Goal: Feedback & Contribution: Contribute content

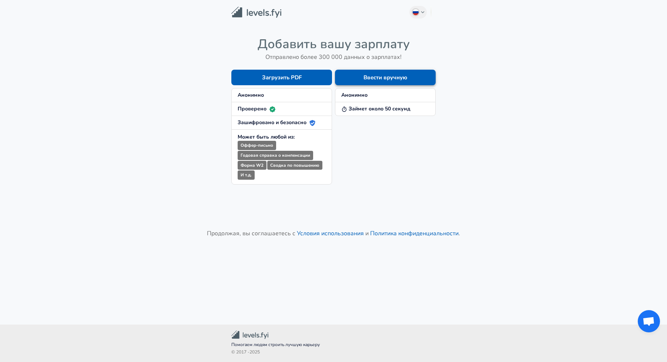
click at [374, 81] on button "Ввести вручную" at bounding box center [385, 78] width 101 height 16
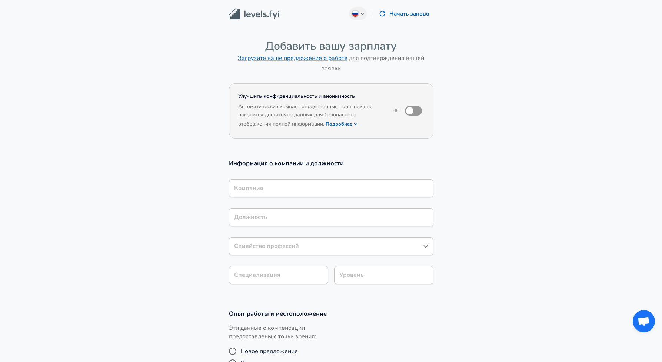
scroll to position [7, 0]
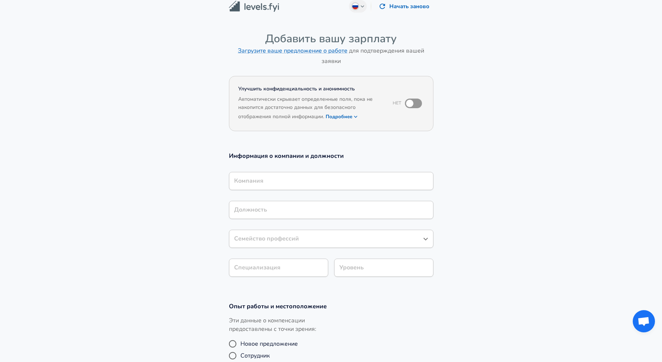
click at [296, 190] on div "Компания" at bounding box center [331, 181] width 204 height 18
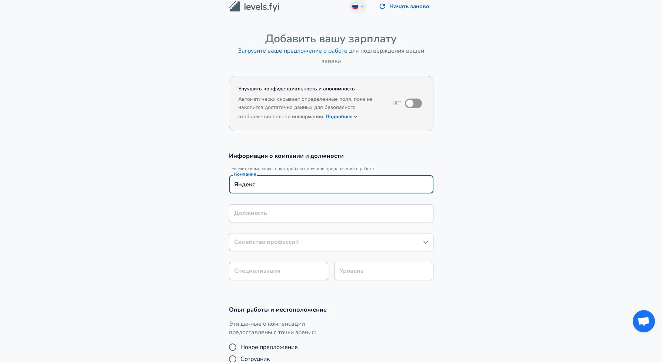
type input "Яндекс"
click at [267, 216] on input "Должность" at bounding box center [331, 212] width 198 height 11
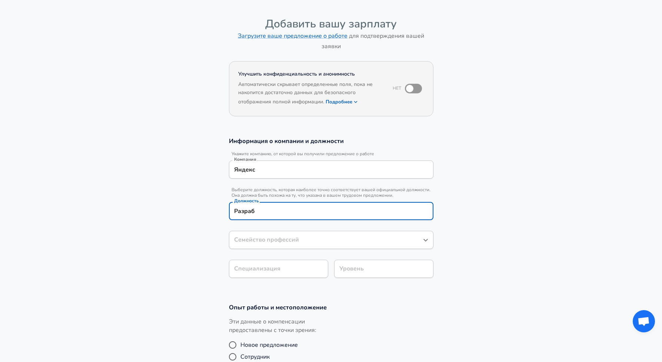
type input "Разрабо"
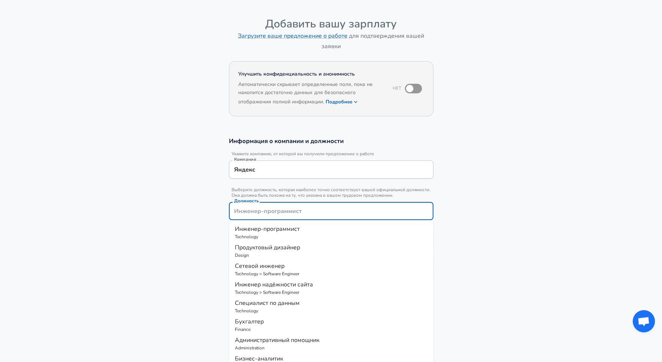
type input "Р"
type input "Про"
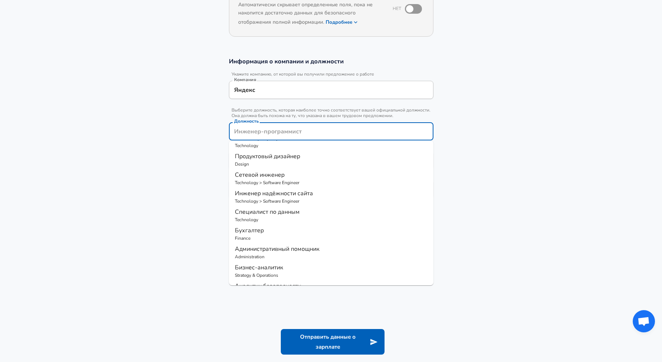
scroll to position [0, 0]
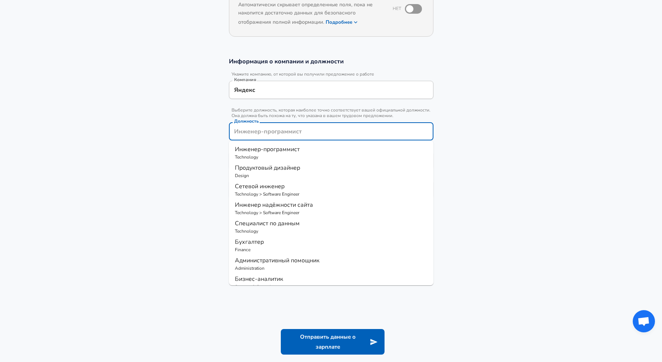
click at [294, 151] on span "Инженер-программист" at bounding box center [267, 149] width 65 height 8
type input "Инженер-программист"
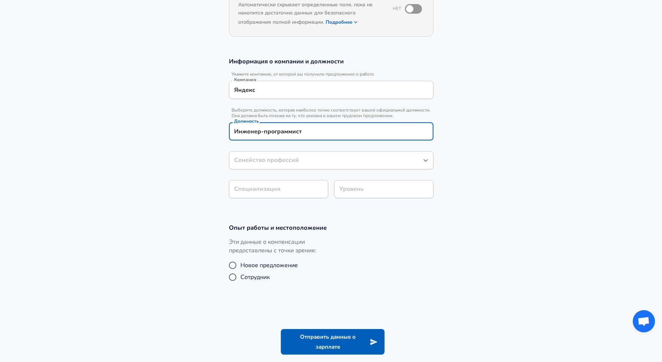
type input "Инженер-программист"
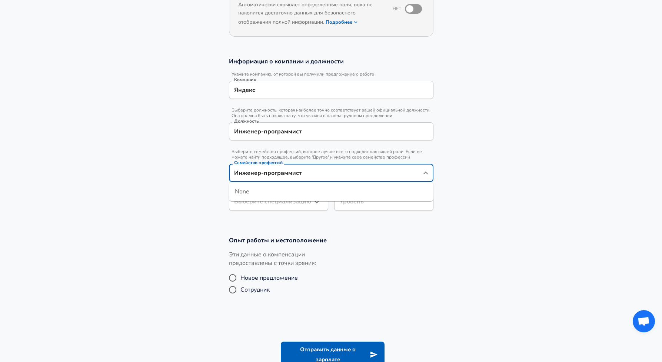
click at [310, 167] on input "Инженер-программист" at bounding box center [325, 172] width 187 height 11
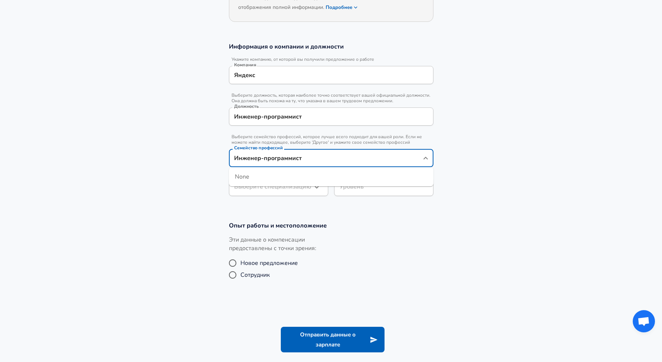
click at [404, 158] on input "Инженер-программист" at bounding box center [325, 157] width 187 height 11
click at [277, 215] on section "Опыт работы и местоположение Эти данные о компенсации предоставлены с точки зре…" at bounding box center [331, 256] width 662 height 86
click at [283, 191] on body "Russian Change Начать заново Добавить вашу зарплату Загрузите ваше предложение …" at bounding box center [331, 64] width 662 height 362
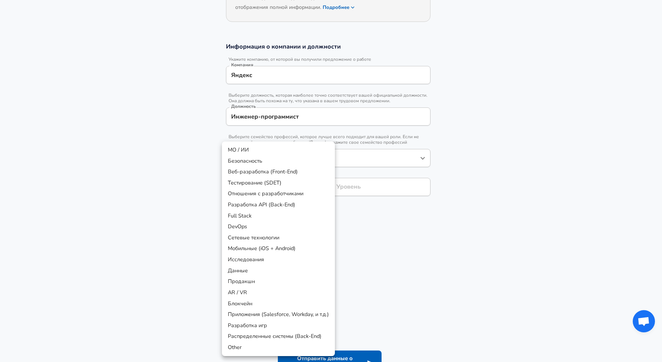
scroll to position [139, 0]
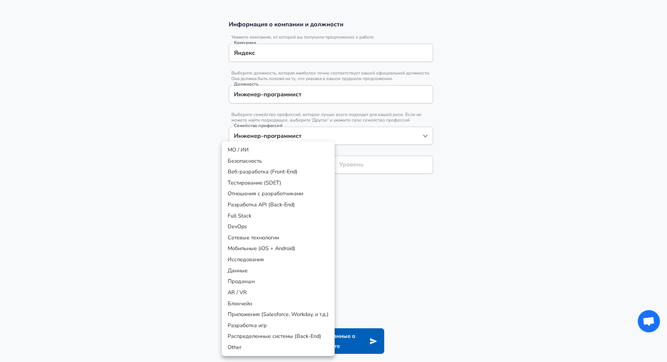
click at [362, 254] on div at bounding box center [333, 181] width 667 height 362
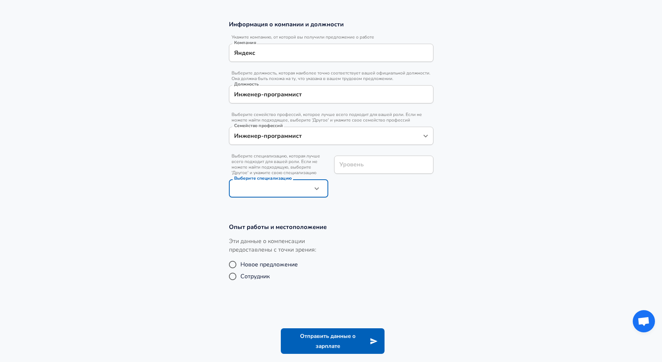
click at [349, 91] on input "Инженер-программист" at bounding box center [331, 94] width 198 height 11
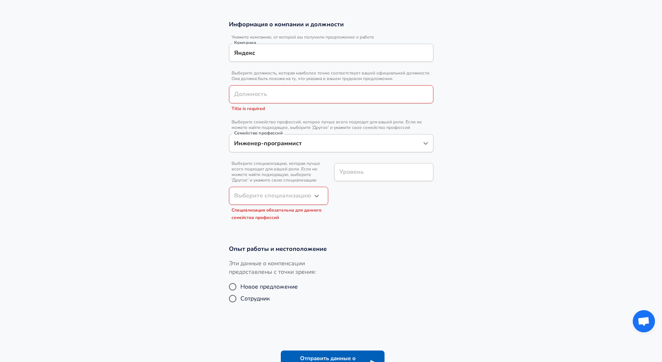
click at [530, 135] on section "Информация о компании и должности Укажите компанию, от которой вы получили пред…" at bounding box center [331, 123] width 662 height 225
click at [404, 142] on input "Инженер-программист" at bounding box center [325, 142] width 187 height 11
click at [433, 143] on div "Информация о компании и должности Укажите компанию, от которой вы получили пред…" at bounding box center [331, 122] width 222 height 205
click at [419, 145] on div "Инженер-программист Семейство профессий" at bounding box center [331, 143] width 204 height 18
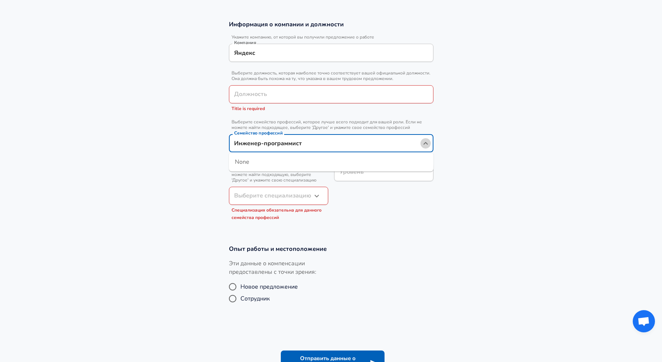
click at [424, 146] on icon "Close" at bounding box center [425, 143] width 9 height 9
click at [424, 146] on icon "Open" at bounding box center [425, 143] width 9 height 9
click at [424, 146] on icon "Close" at bounding box center [425, 143] width 9 height 9
click at [424, 146] on icon "Open" at bounding box center [425, 143] width 9 height 9
click at [424, 146] on icon "Close" at bounding box center [425, 143] width 9 height 9
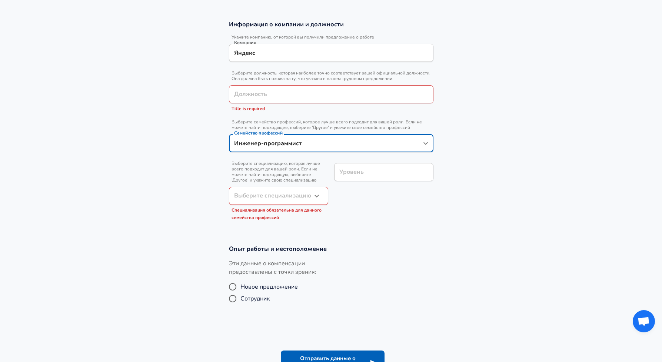
click at [485, 146] on section "Информация о компании и должности Укажите компанию, от которой вы получили пред…" at bounding box center [331, 123] width 662 height 225
click at [277, 93] on input "Должность" at bounding box center [331, 94] width 198 height 11
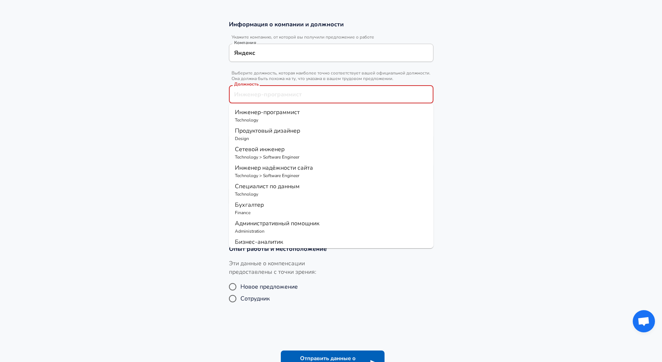
click at [266, 127] on span "Продуктовый дизайнер" at bounding box center [267, 131] width 65 height 8
type input "Продуктовый дизайнер"
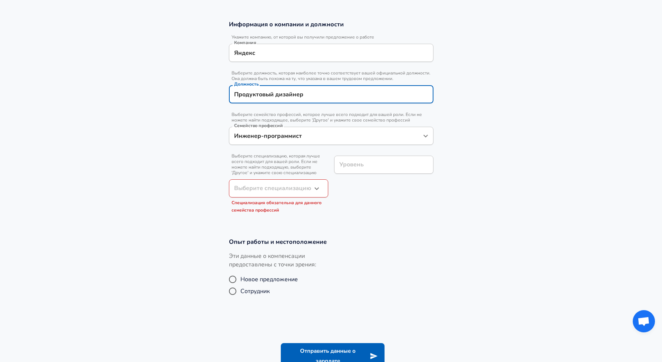
type input "Продуктовый дизайнер"
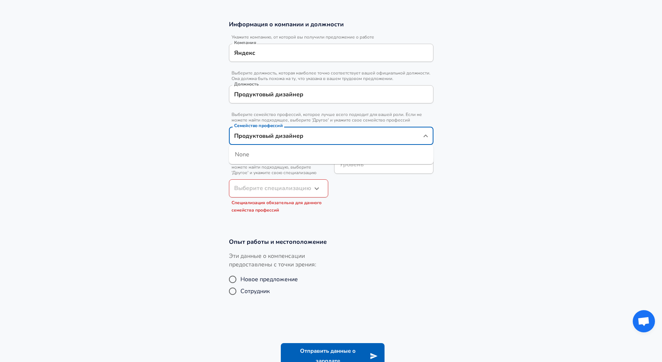
click at [344, 138] on input "Продуктовый дизайнер" at bounding box center [325, 135] width 187 height 11
click at [311, 96] on input "Продуктовый дизайнер" at bounding box center [331, 94] width 198 height 11
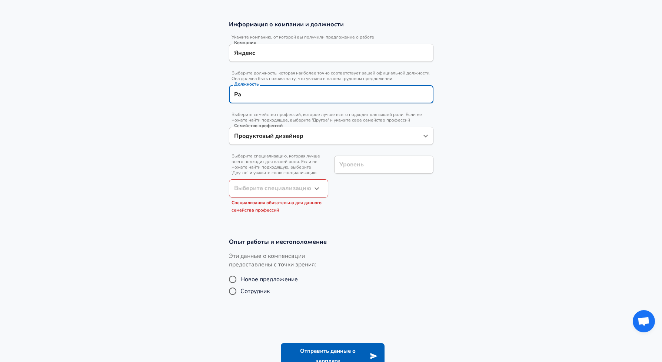
type input "Раз"
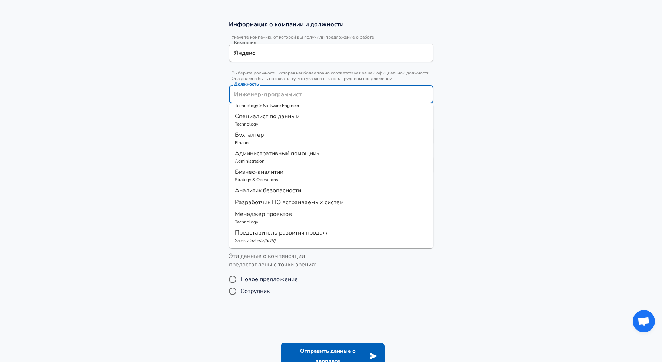
scroll to position [0, 0]
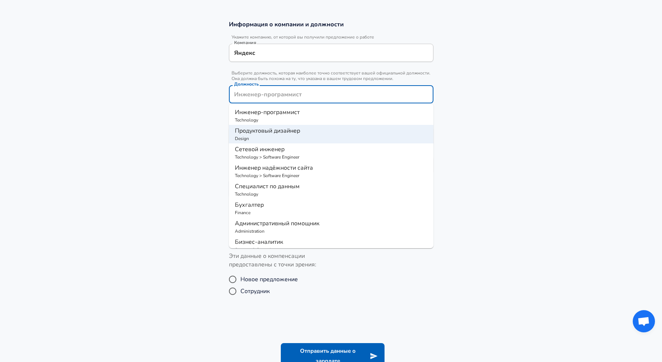
click at [277, 119] on p "Technology" at bounding box center [331, 120] width 193 height 7
type input "Инженер-программист"
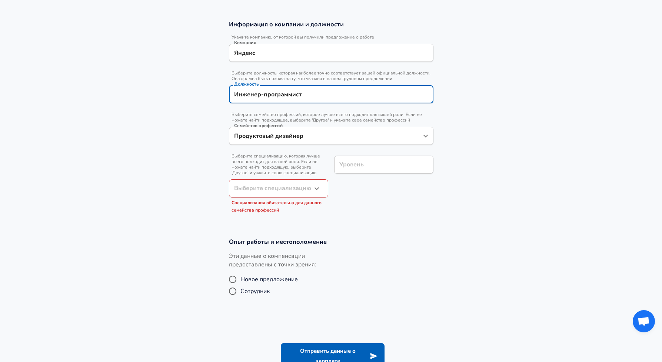
type input "Инженер-программист"
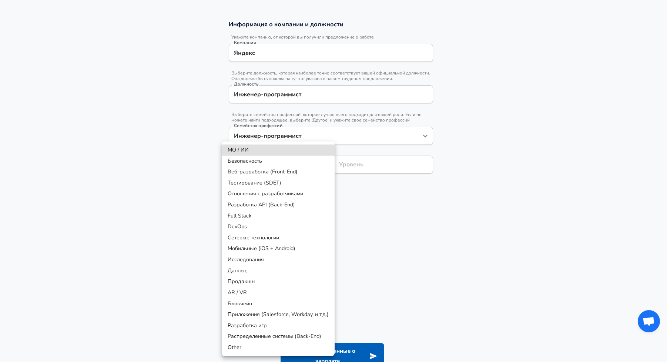
click at [304, 194] on body "Russian Change Начать заново Добавить вашу зарплату Загрузите ваше предложение …" at bounding box center [333, 42] width 667 height 362
click at [294, 205] on li "Разработка API (Back-End)" at bounding box center [278, 204] width 113 height 11
type input "API Development (Back-End)"
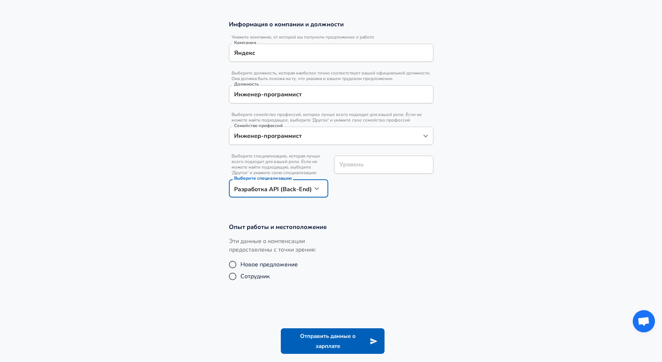
click at [375, 164] on div "Уровень Уровень" at bounding box center [383, 164] width 99 height 29
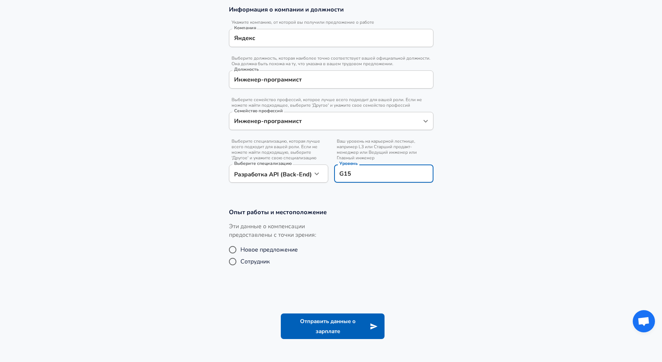
type input "G15"
click at [380, 220] on div "Опыт работы и местоположение Эти данные о компенсации предоставлены с точки зре…" at bounding box center [331, 241] width 222 height 66
click at [257, 259] on span "Сотрудник" at bounding box center [254, 261] width 29 height 9
click at [240, 259] on input "Сотрудник" at bounding box center [233, 262] width 16 height 12
radio input "true"
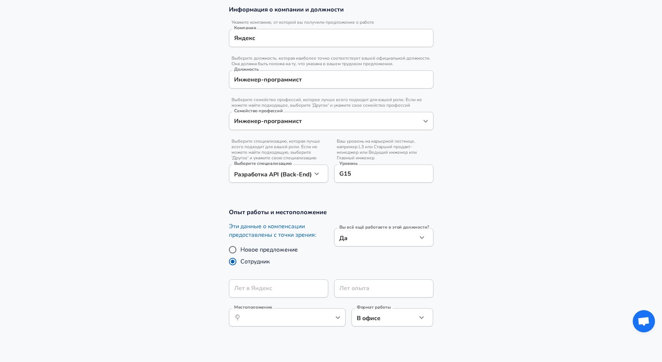
scroll to position [170, 0]
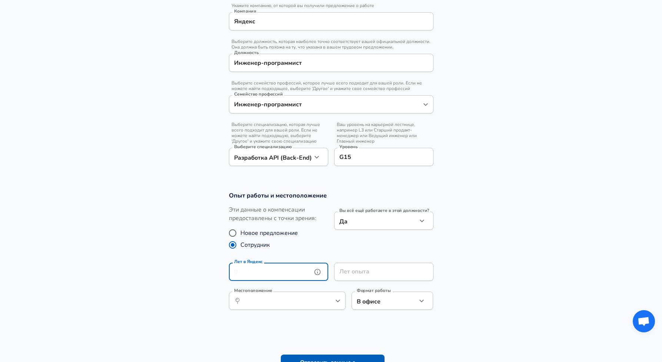
click at [299, 272] on input "Лет в Яндекс" at bounding box center [270, 272] width 83 height 18
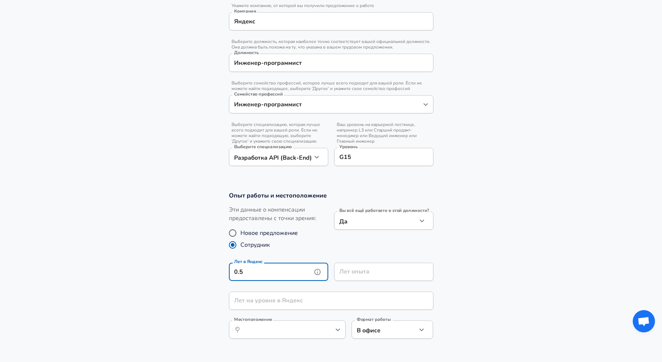
type input "0.5"
click at [371, 273] on input "Лет опыта" at bounding box center [375, 272] width 83 height 18
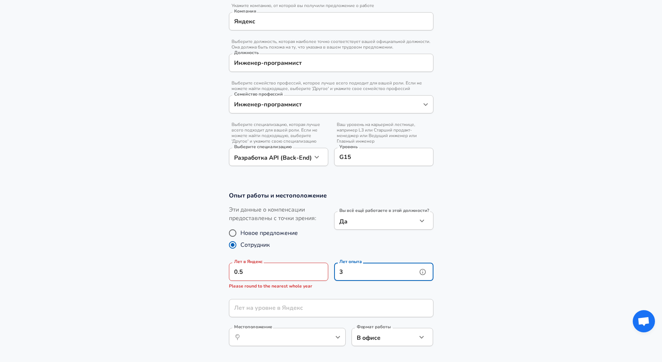
type input "3"
click at [283, 274] on input "0.5" at bounding box center [270, 272] width 83 height 18
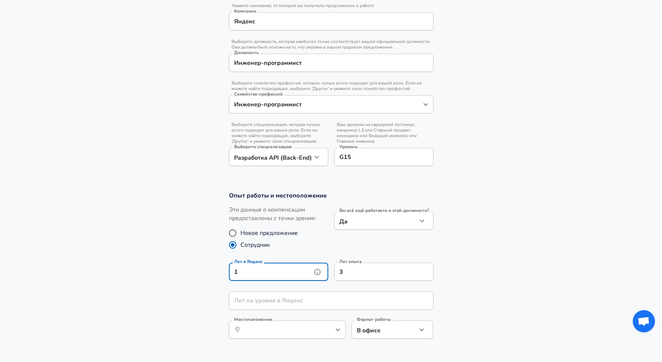
scroll to position [0, 0]
type input "1"
click at [216, 279] on section "Опыт работы и местоположение Эти данные о компенсации предоставлены с точки зре…" at bounding box center [331, 269] width 662 height 173
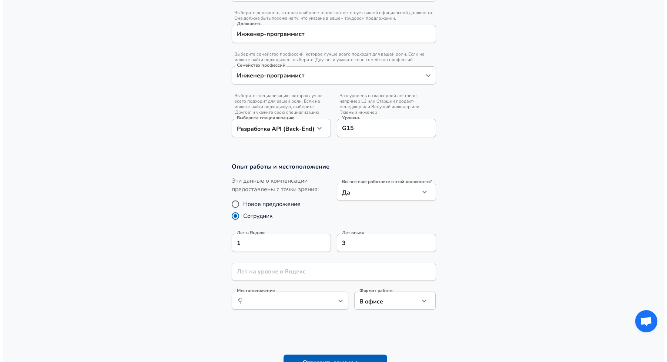
scroll to position [207, 0]
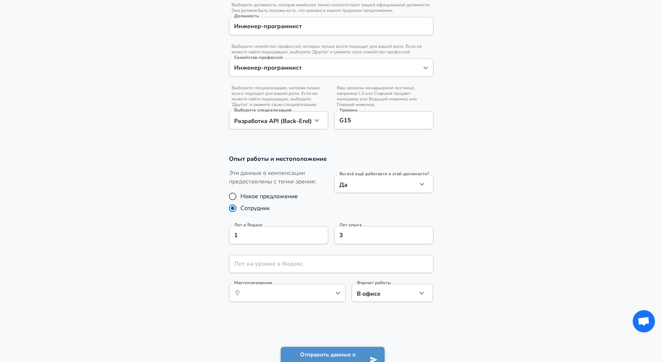
click at [308, 351] on button "Отправить данные о зарплате" at bounding box center [333, 360] width 104 height 26
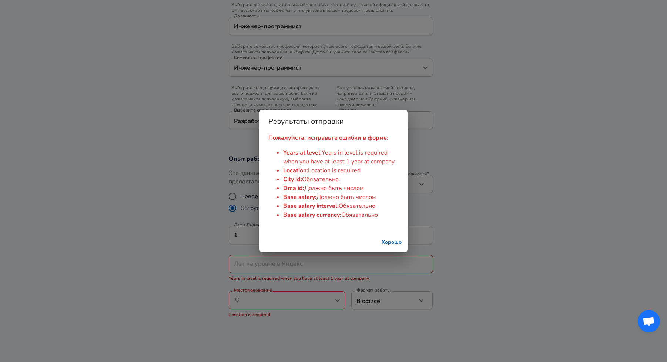
click at [387, 240] on button "Хорошо" at bounding box center [392, 243] width 26 height 14
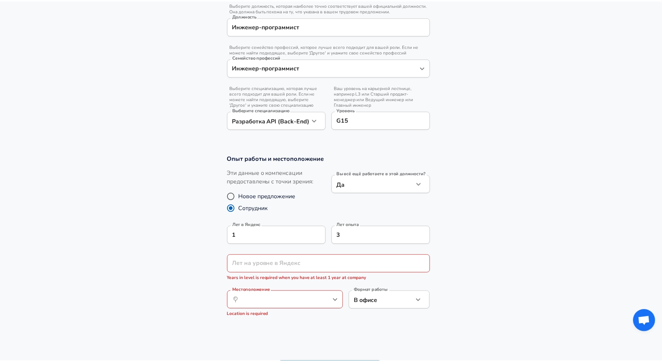
scroll to position [232, 0]
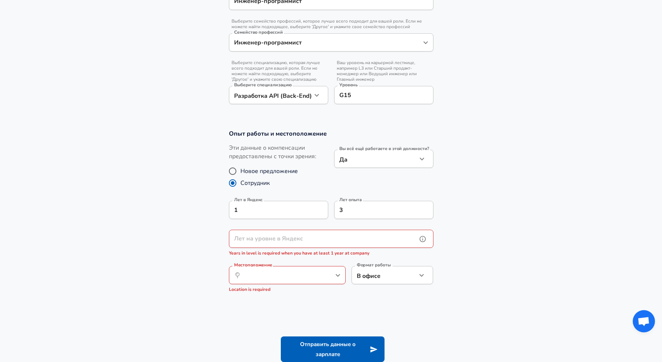
click at [298, 240] on input "Лет на уровне в Яндекс" at bounding box center [323, 239] width 188 height 18
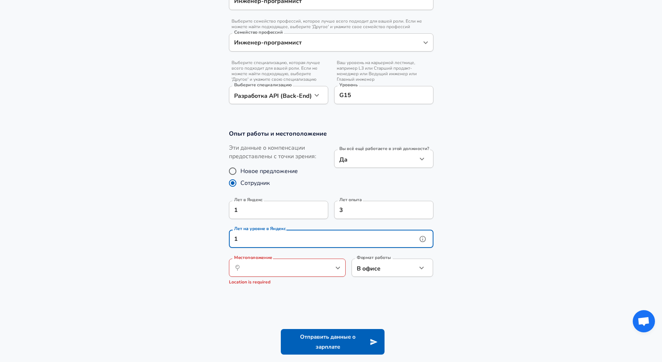
type input "1"
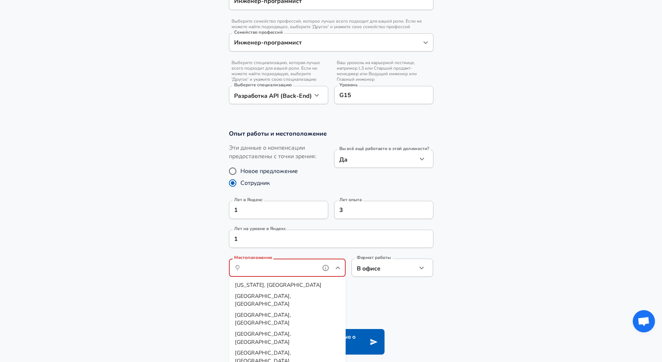
click at [296, 270] on input "Местоположение" at bounding box center [279, 267] width 76 height 11
click at [283, 281] on span "cow, MC, [GEOGRAPHIC_DATA]" at bounding box center [284, 284] width 78 height 7
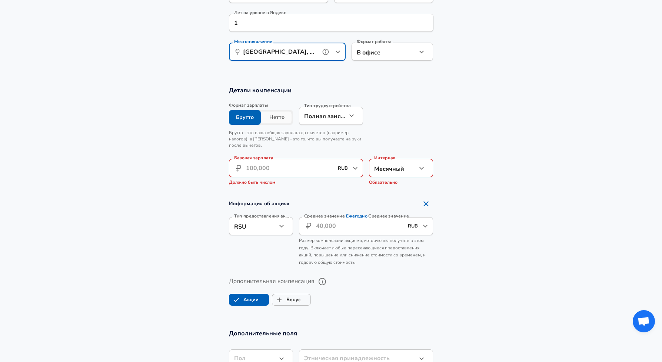
scroll to position [451, 0]
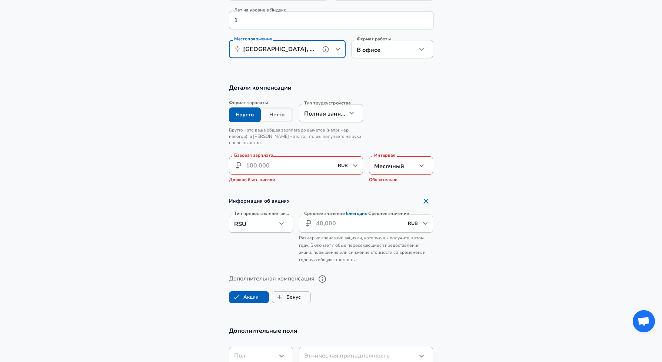
type input "[GEOGRAPHIC_DATA], MC, [GEOGRAPHIC_DATA]"
click at [273, 117] on button "Нетто" at bounding box center [277, 114] width 32 height 15
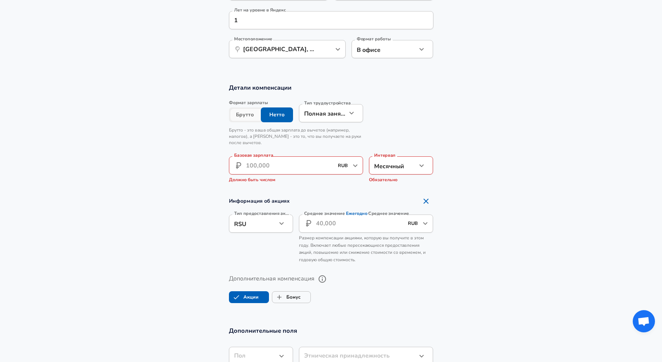
click at [244, 118] on button "Брутто" at bounding box center [245, 114] width 32 height 15
click at [278, 111] on button "Нетто" at bounding box center [277, 114] width 32 height 15
click at [271, 167] on input "Базовая зарплата" at bounding box center [290, 165] width 88 height 18
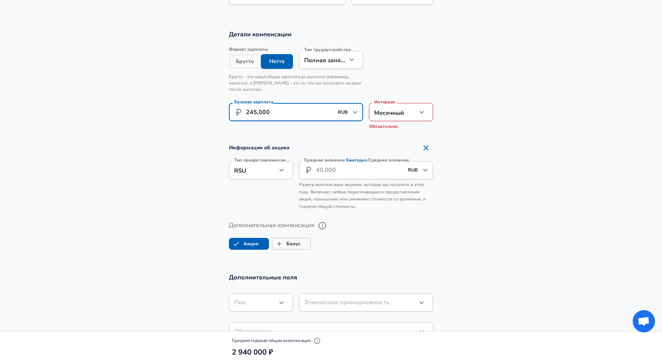
scroll to position [507, 0]
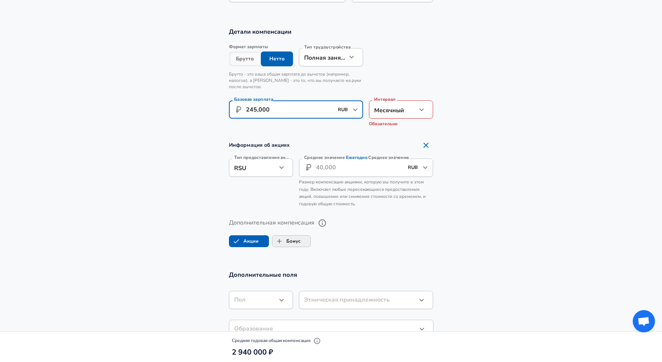
type input "245,000"
click at [300, 241] on label "Бонус" at bounding box center [286, 241] width 28 height 14
checkbox input "true"
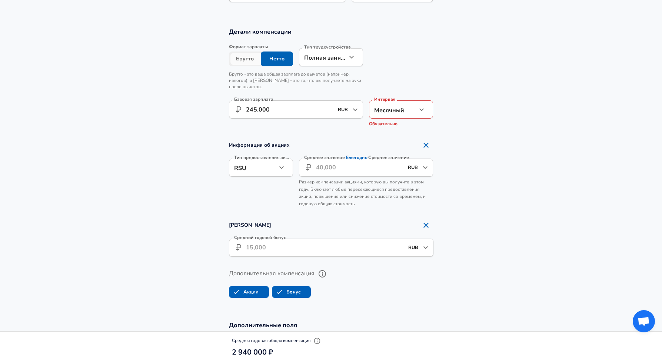
click at [257, 292] on label "Акции" at bounding box center [243, 292] width 29 height 14
checkbox input "false"
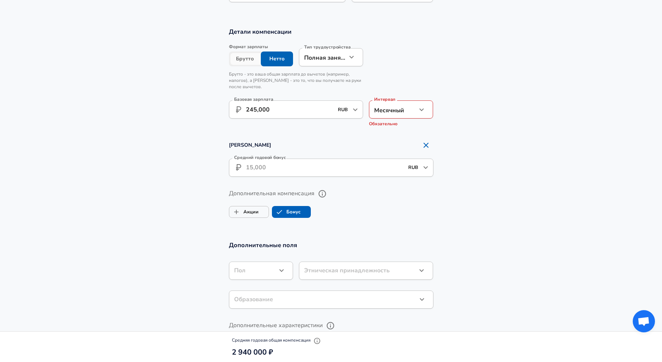
click at [338, 169] on input "Средний годовой бонус" at bounding box center [325, 168] width 158 height 18
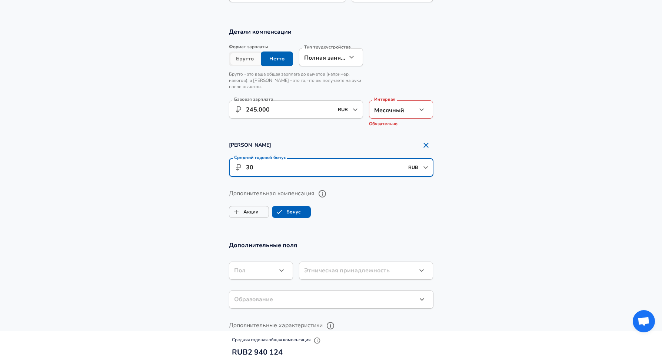
type input "3"
click at [394, 217] on ul "Акции Бонус" at bounding box center [331, 210] width 204 height 15
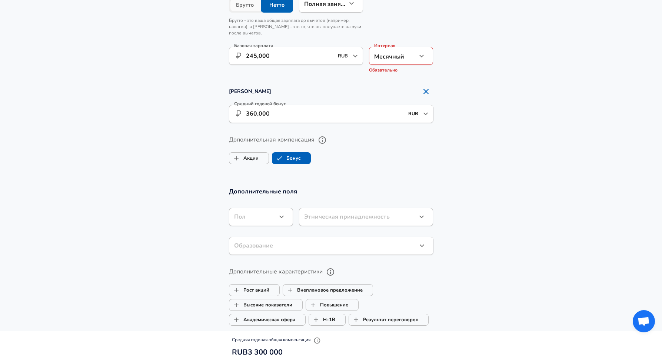
scroll to position [559, 0]
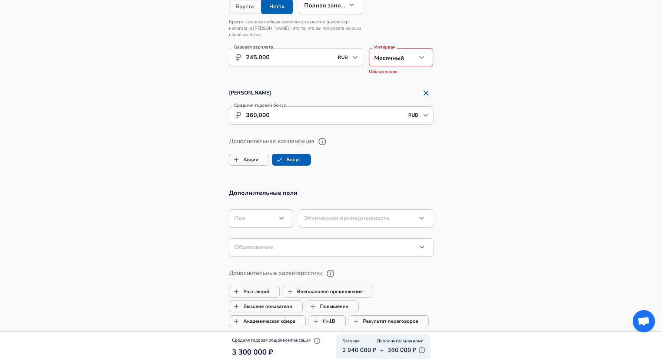
click at [352, 142] on label "Дополнительная компенсация" at bounding box center [331, 141] width 204 height 13
click at [328, 142] on button "Дополнительная компенсация" at bounding box center [322, 141] width 13 height 13
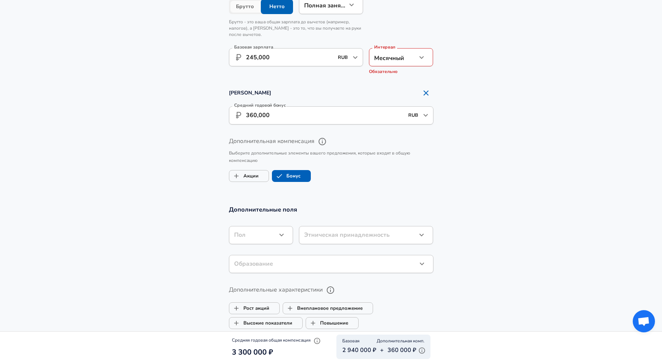
click at [408, 174] on ul "Акции Бонус" at bounding box center [331, 174] width 204 height 15
click at [473, 81] on section "Детали компенсации Формат зарплаты Брутто Нетто Тип трудоустройства Полная заня…" at bounding box center [331, 82] width 662 height 230
click at [416, 60] on button "button" at bounding box center [421, 57] width 13 height 13
click at [404, 86] on li "Месячный" at bounding box center [401, 85] width 64 height 11
click at [468, 96] on section "[PERSON_NAME] Средний годовой бонус ​ 360,000 RUB ​ Средний годовой бонус" at bounding box center [331, 108] width 662 height 44
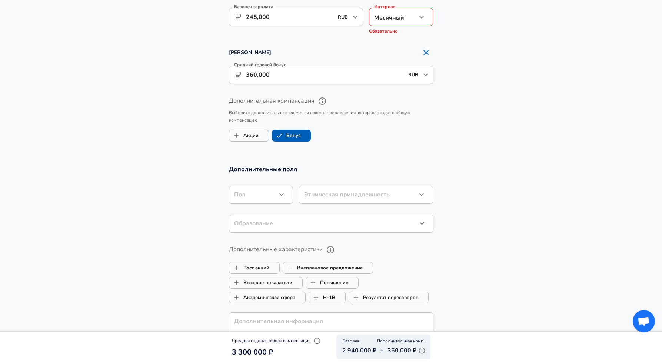
scroll to position [598, 0]
click at [285, 83] on input "360,000" at bounding box center [325, 76] width 158 height 18
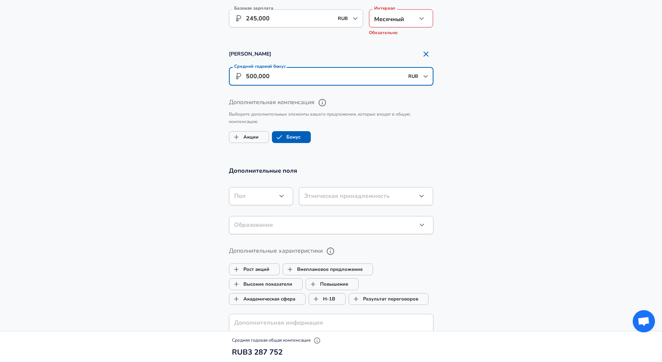
type input "500,000"
click at [355, 157] on section "Детали компенсации Формат зарплаты Брутто Нетто Тип трудоустройства Полная заня…" at bounding box center [331, 43] width 662 height 230
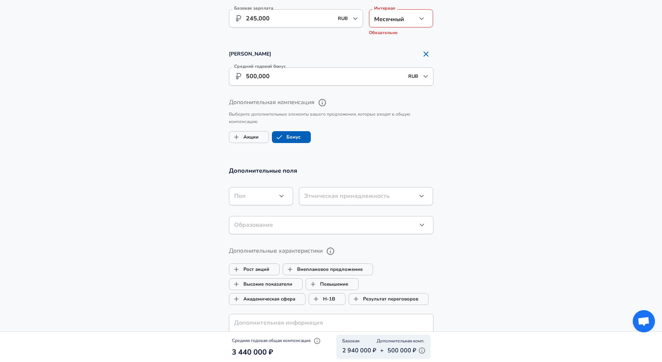
click at [288, 193] on div "​ [PERSON_NAME]" at bounding box center [261, 196] width 64 height 18
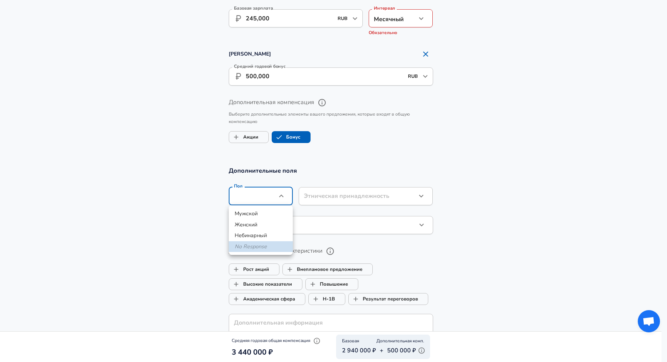
click at [374, 177] on div at bounding box center [333, 181] width 667 height 362
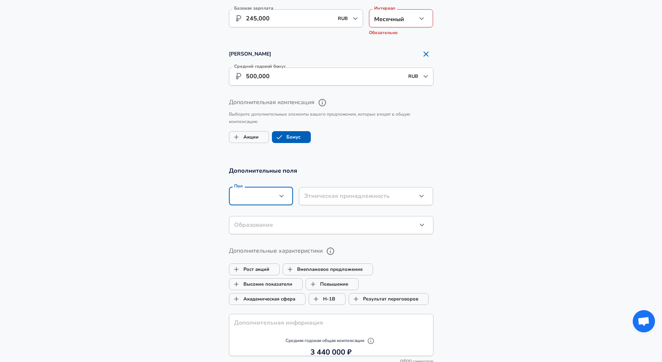
scroll to position [894, 0]
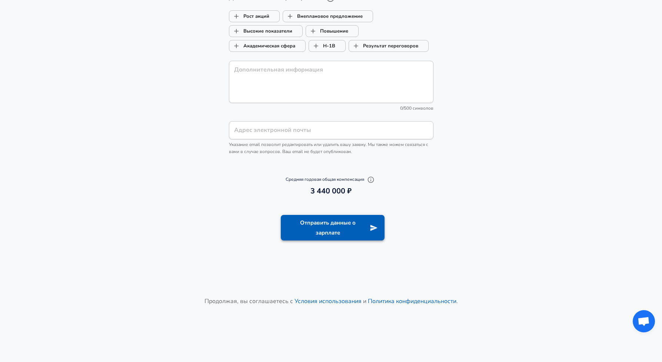
click at [334, 228] on button "Отправить данные о зарплате" at bounding box center [333, 228] width 104 height 26
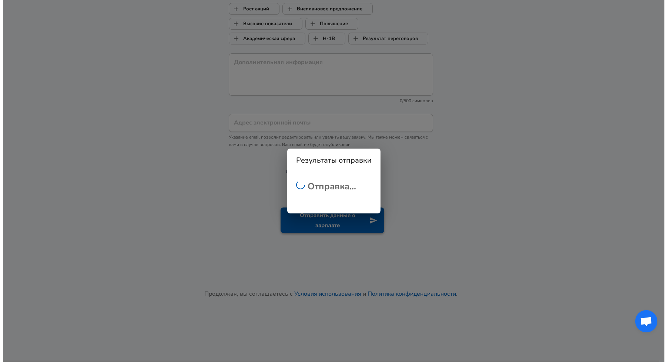
scroll to position [843, 0]
